Goal: Find specific page/section: Find specific page/section

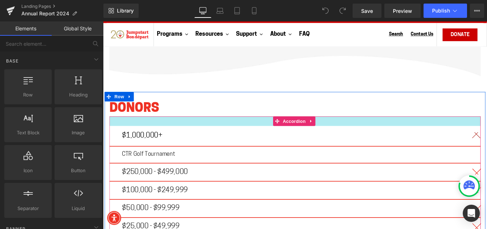
scroll to position [4191, 0]
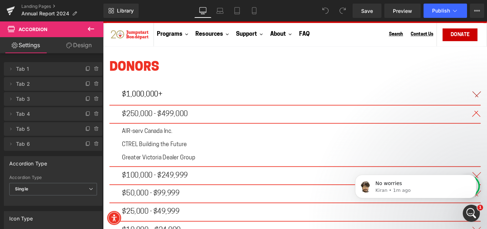
scroll to position [4156, 0]
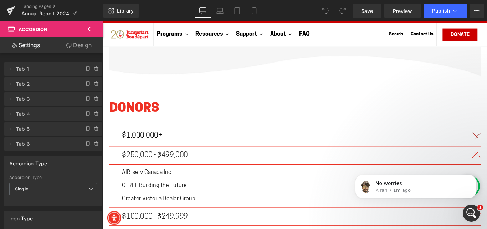
click at [224, 144] on div "$1,000,000+ Text Block" at bounding box center [318, 150] width 389 height 12
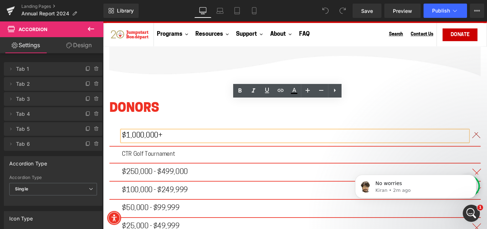
scroll to position [4191, 0]
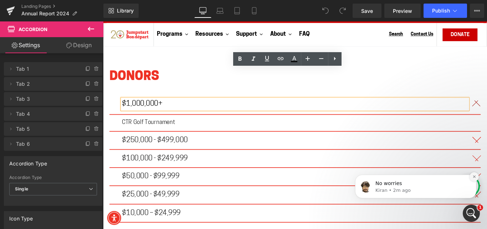
click at [474, 177] on icon "Dismiss notification" at bounding box center [474, 176] width 4 height 4
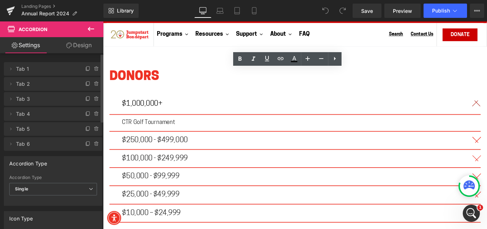
click at [0, 199] on div "Accordion Type Multiple Single Accordion Type Single Multiple Single" at bounding box center [53, 177] width 107 height 55
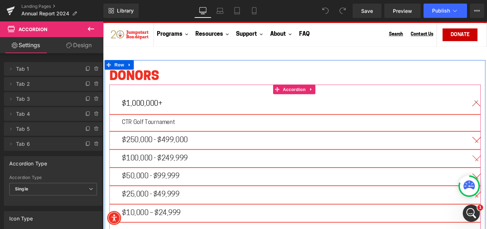
click at [214, 145] on div "$250,000 - $499,000 Text Block" at bounding box center [318, 155] width 417 height 20
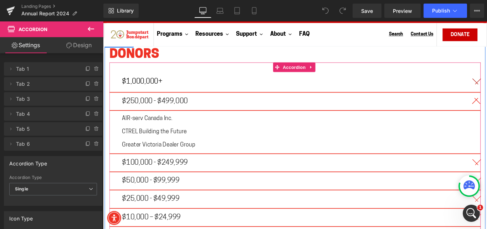
scroll to position [4227, 0]
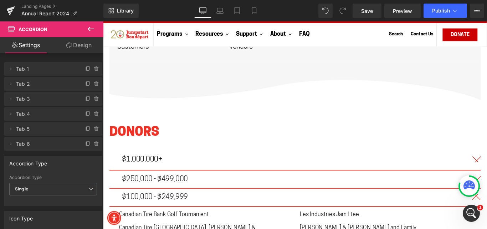
scroll to position [4120, 0]
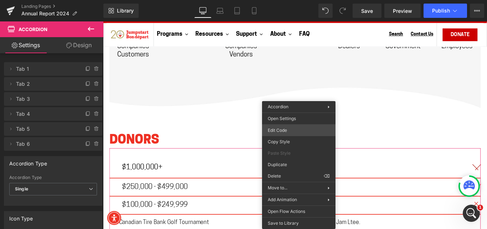
click at [299, 0] on div "You are previewing how the will restyle your page. You can not edit Elements in…" at bounding box center [243, 0] width 487 height 0
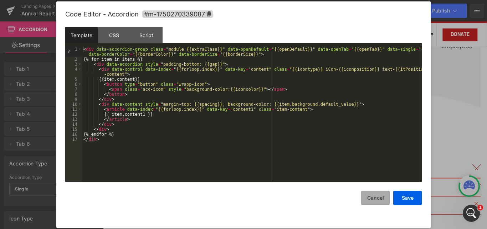
click at [374, 199] on button "Cancel" at bounding box center [375, 197] width 29 height 14
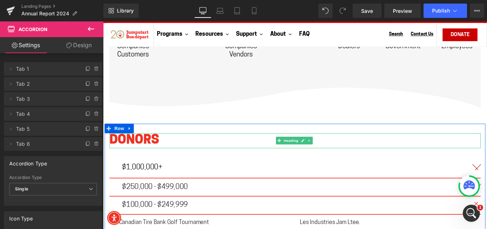
scroll to position [4156, 0]
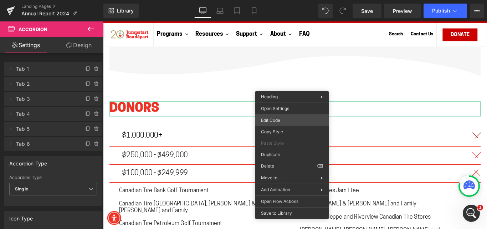
click at [289, 0] on div "You are previewing how the will restyle your page. You can not edit Elements in…" at bounding box center [243, 0] width 487 height 0
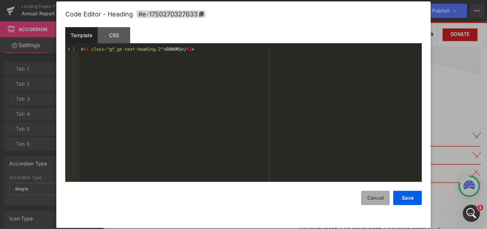
click at [374, 197] on button "Cancel" at bounding box center [375, 197] width 29 height 14
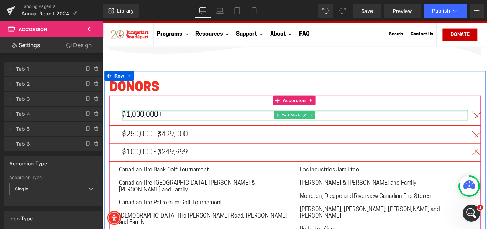
scroll to position [4191, 0]
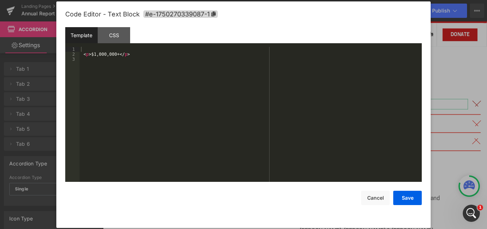
click at [276, 0] on div "You are previewing how the will restyle your page. You can not edit Elements in…" at bounding box center [243, 0] width 487 height 0
click at [441, 57] on div at bounding box center [243, 114] width 487 height 229
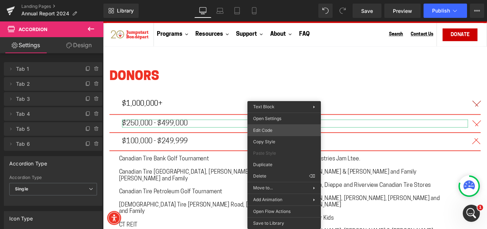
click at [283, 0] on div "You are previewing how the will restyle your page. You can not edit Elements in…" at bounding box center [243, 0] width 487 height 0
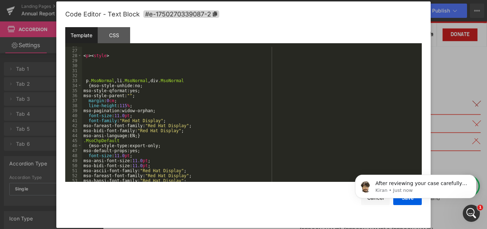
scroll to position [0, 0]
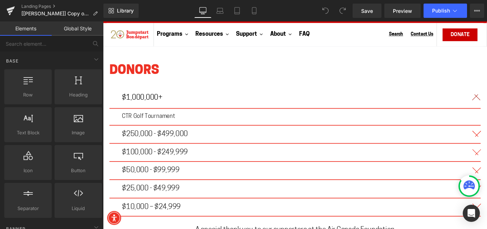
scroll to position [4207, 0]
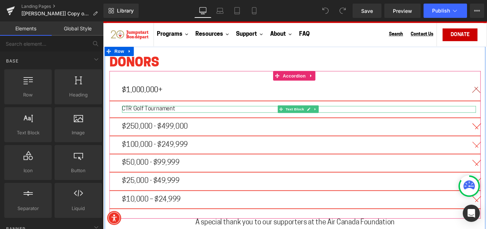
click at [220, 116] on p "CTR Golf Tournament" at bounding box center [323, 119] width 398 height 7
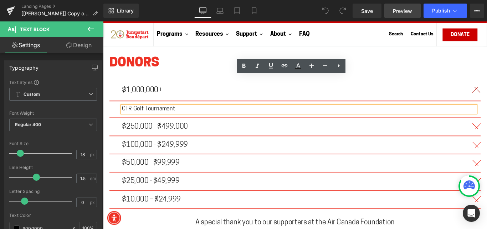
click at [393, 13] on span "Preview" at bounding box center [402, 10] width 19 height 7
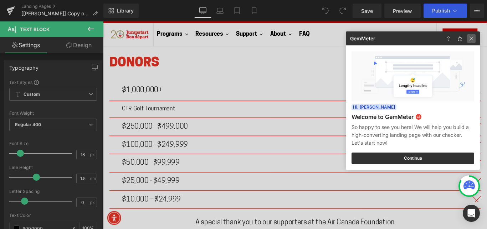
click at [470, 40] on img at bounding box center [471, 38] width 9 height 9
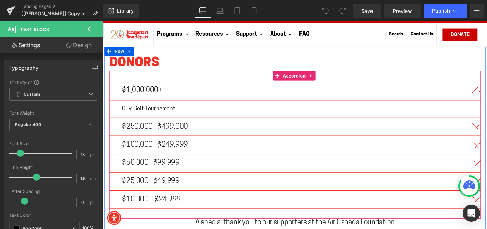
scroll to position [4171, 0]
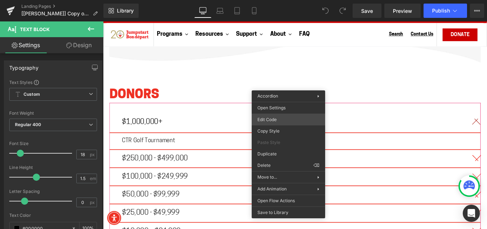
click at [287, 0] on div "You are previewing how the will restyle your page. You can not edit Elements in…" at bounding box center [243, 0] width 487 height 0
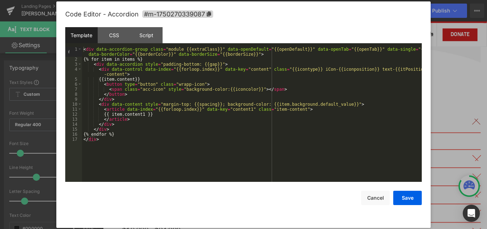
click at [443, 28] on div at bounding box center [243, 114] width 487 height 229
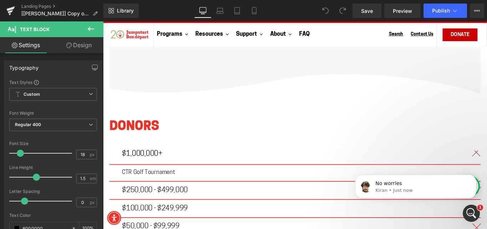
scroll to position [0, 0]
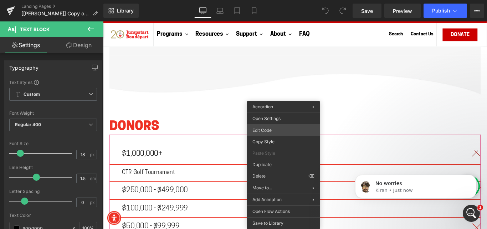
click at [287, 0] on div "You are previewing how the will restyle your page. You can not edit Elements in…" at bounding box center [243, 0] width 487 height 0
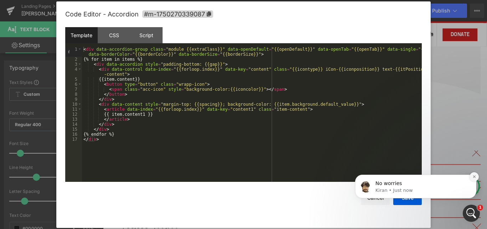
click at [473, 177] on icon "Dismiss notification" at bounding box center [474, 176] width 4 height 4
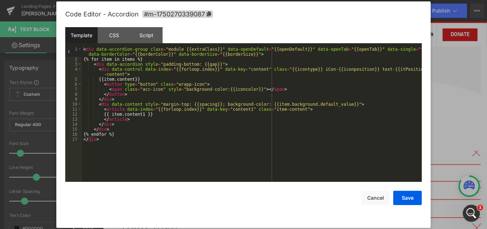
click at [440, 16] on div at bounding box center [243, 114] width 487 height 229
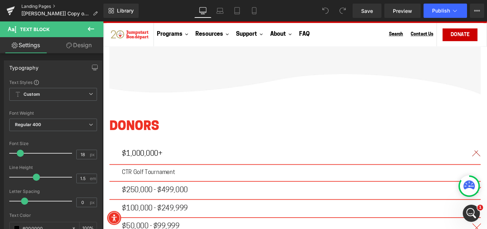
click at [29, 5] on link "Landing Pages" at bounding box center [62, 7] width 82 height 6
